Goal: Navigation & Orientation: Find specific page/section

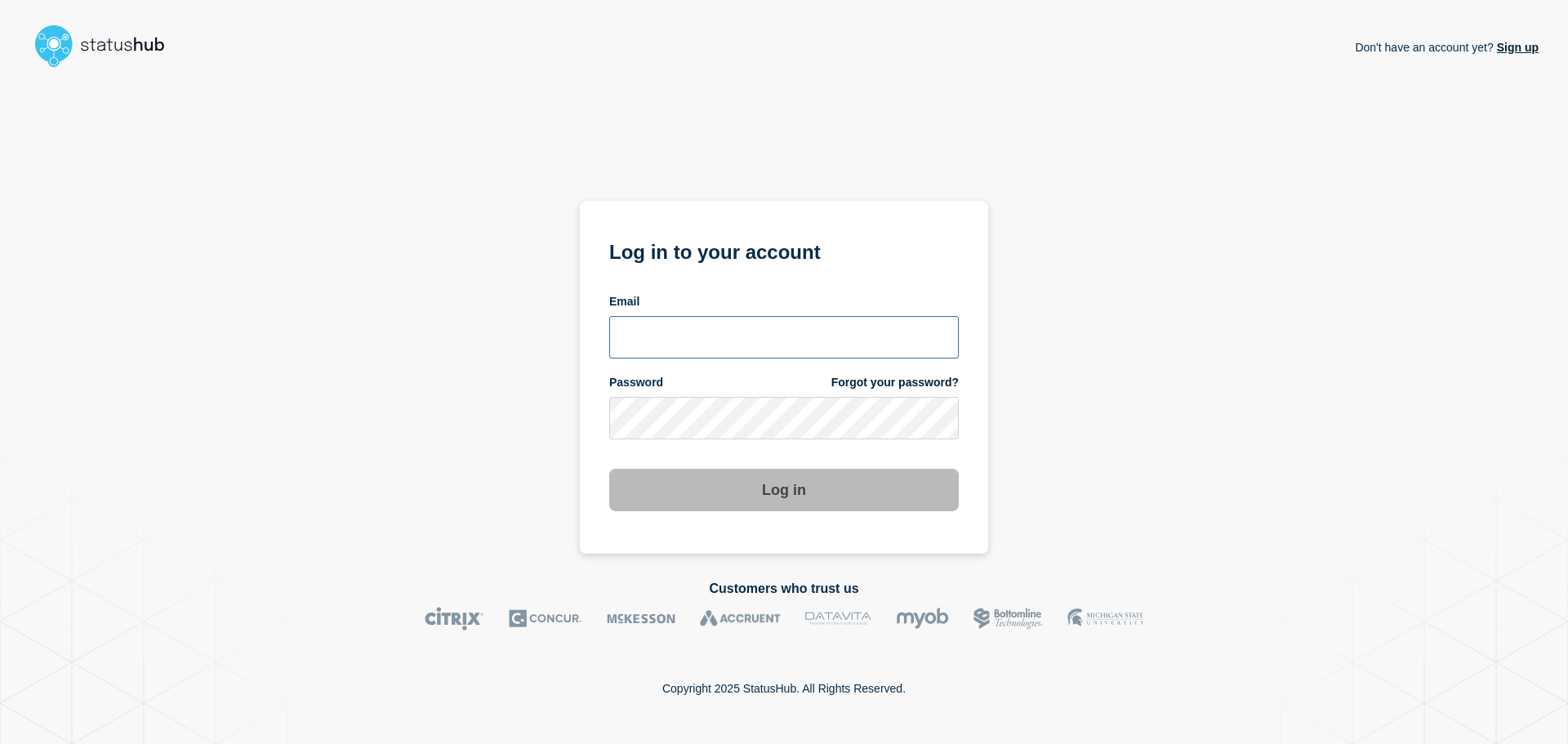
type input "[PERSON_NAME][EMAIL_ADDRESS][DOMAIN_NAME]"
click at [753, 493] on button "Log in" at bounding box center [784, 490] width 349 height 43
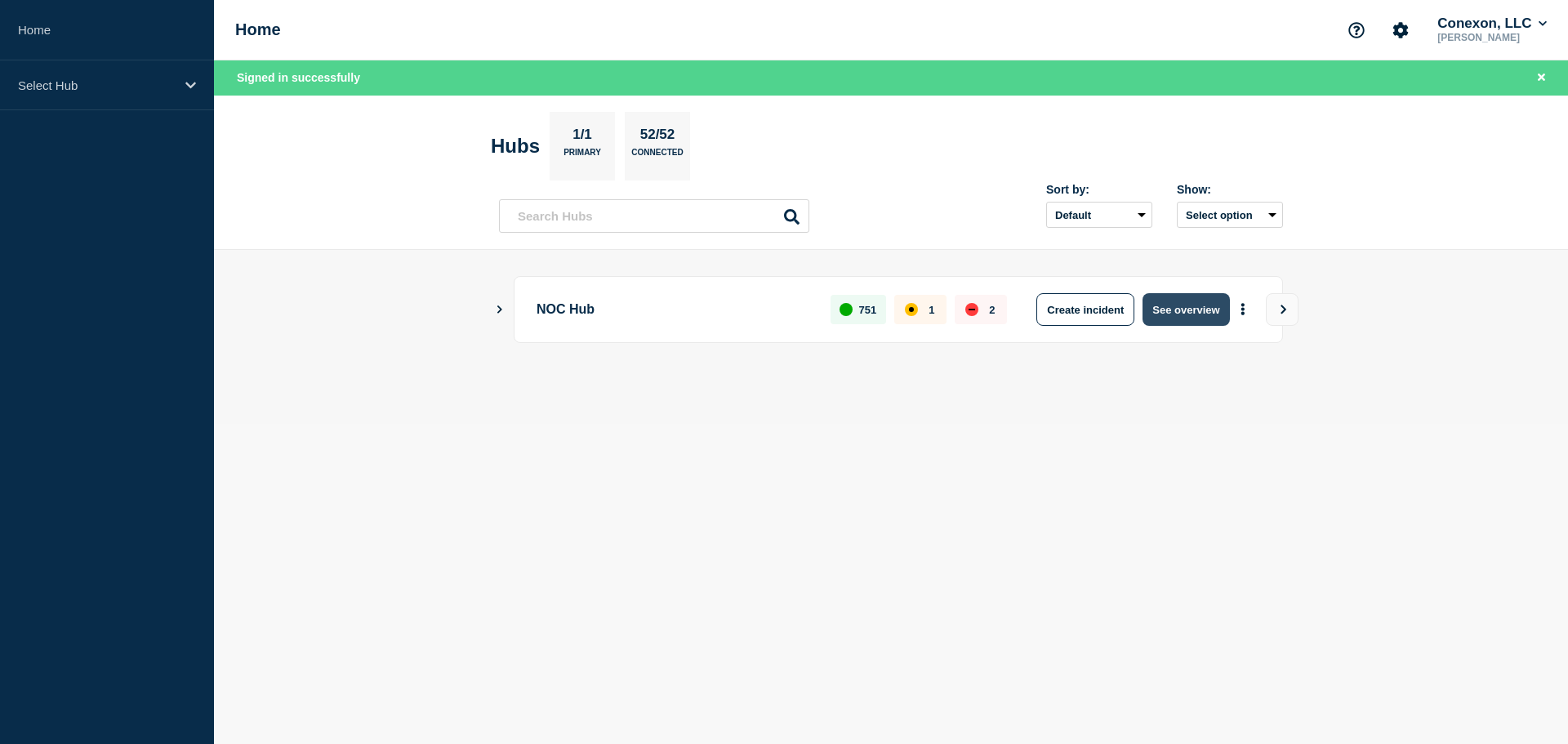
click at [1181, 312] on button "See overview" at bounding box center [1185, 310] width 86 height 33
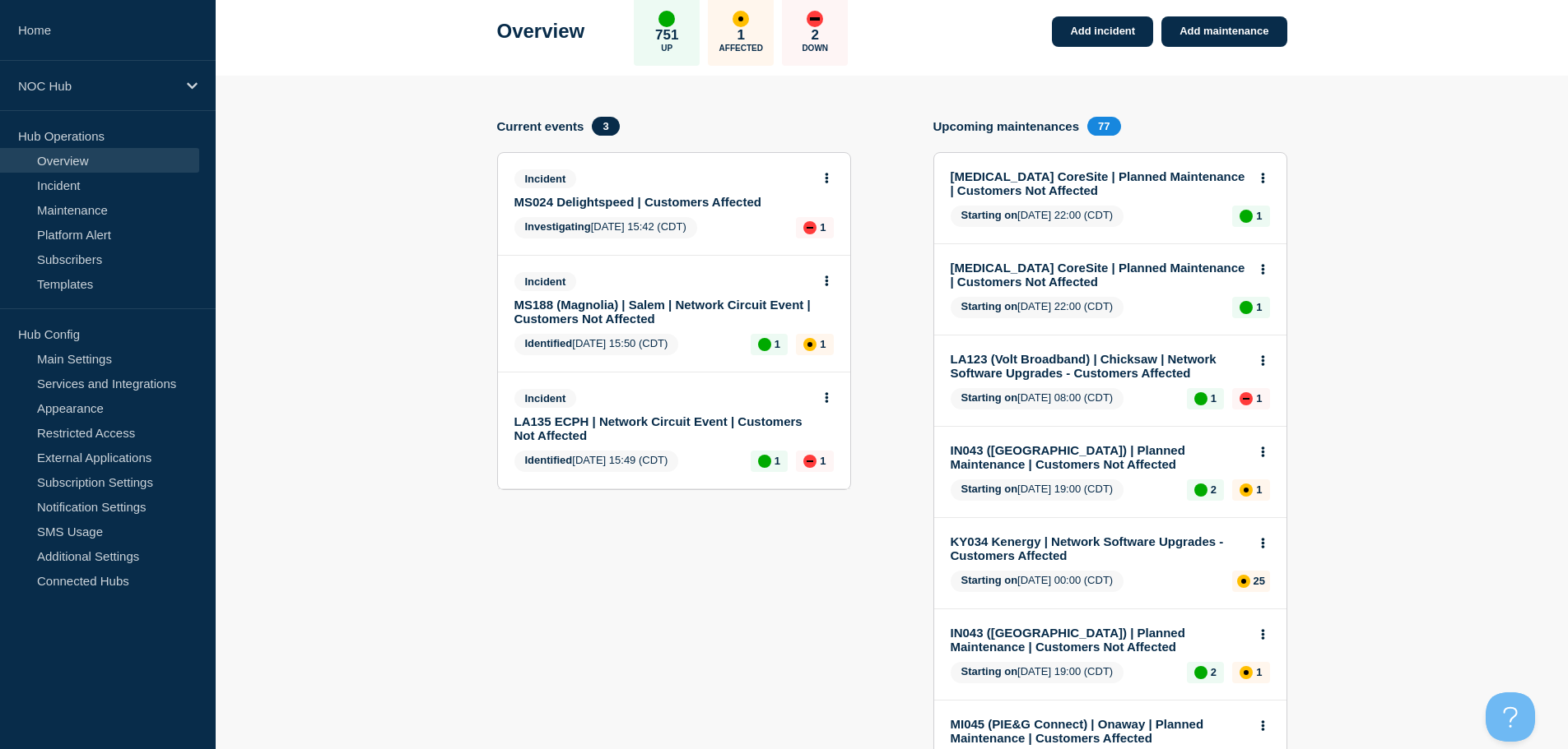
scroll to position [165, 0]
